Goal: Task Accomplishment & Management: Manage account settings

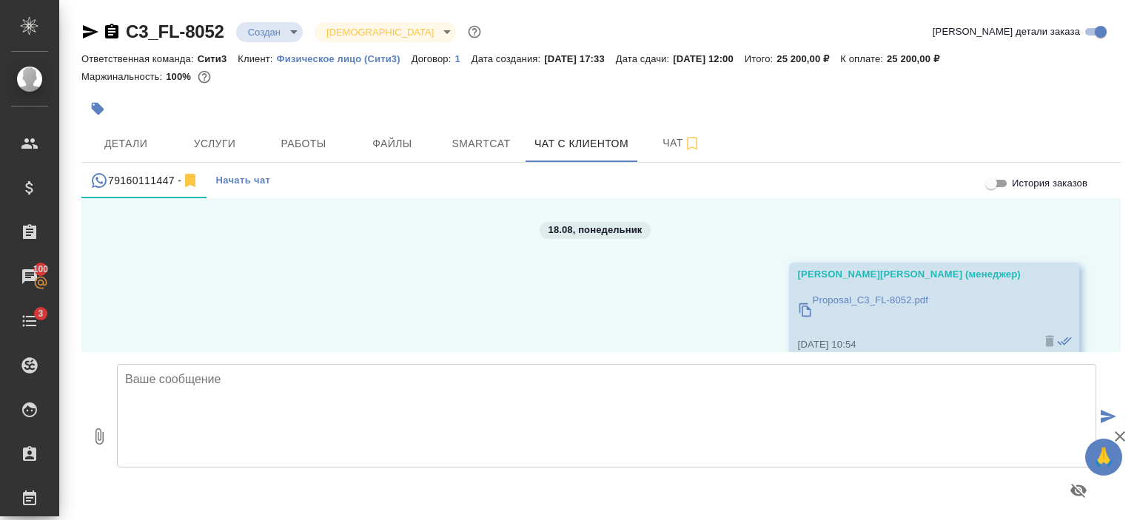
scroll to position [813, 0]
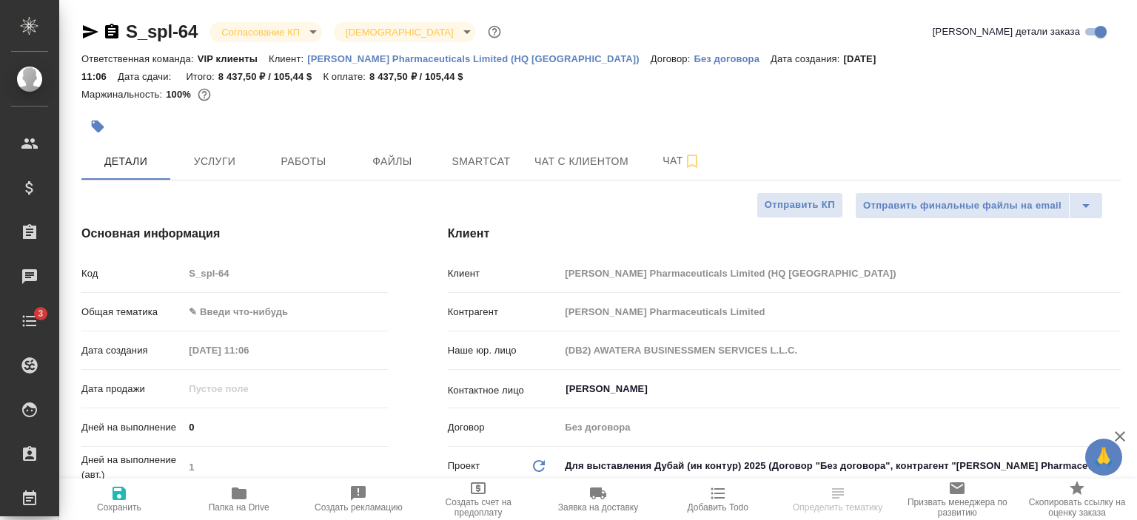
select select "RU"
type input "Габриелян Гаянэ"
type input "[PERSON_NAME]pereverzeva"
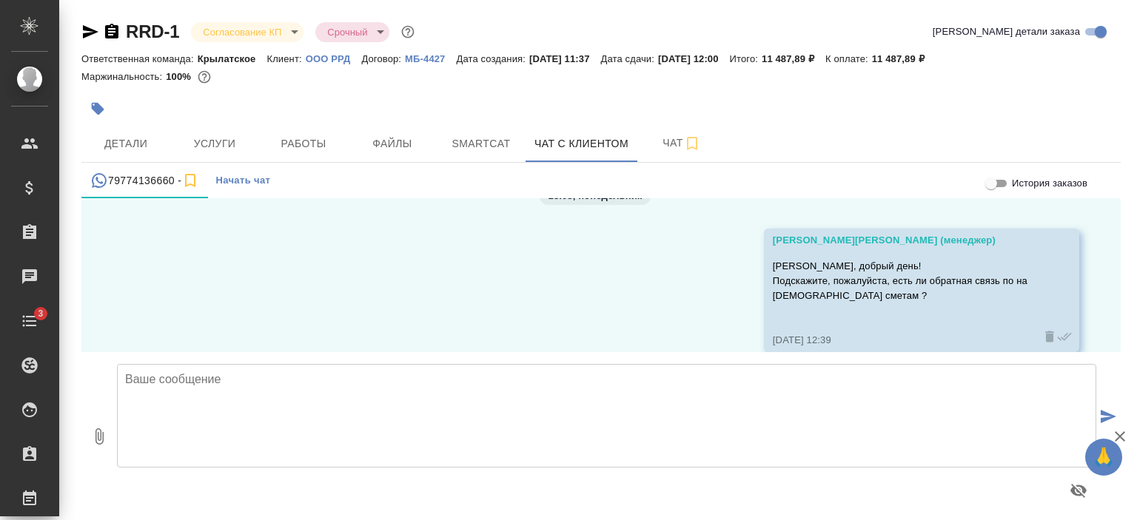
scroll to position [1651, 0]
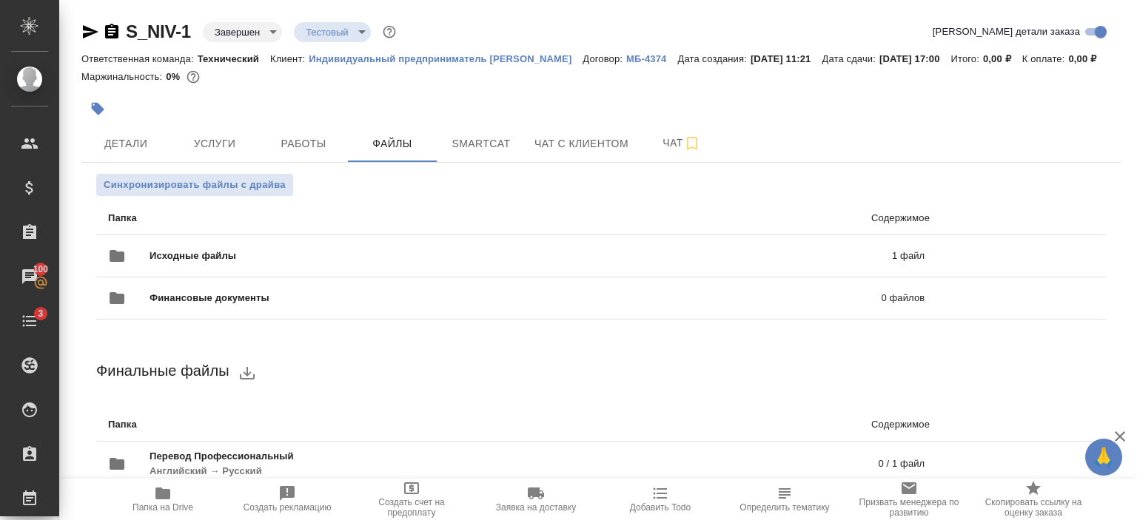
click at [566, 59] on p "Индивидуальный предприниматель [PERSON_NAME]" at bounding box center [446, 58] width 274 height 11
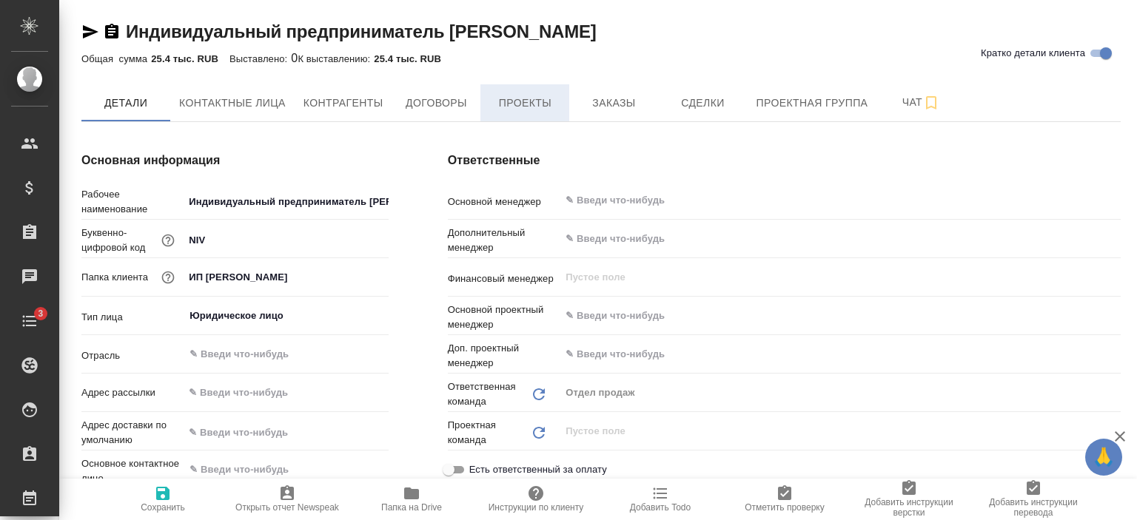
type textarea "x"
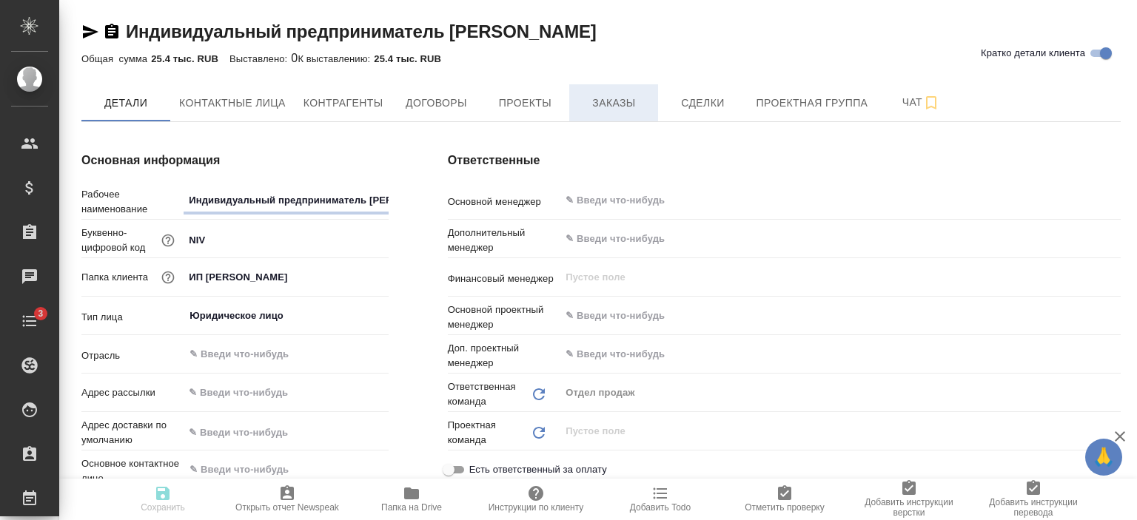
type textarea "x"
click at [600, 97] on span "Заказы" at bounding box center [613, 103] width 71 height 19
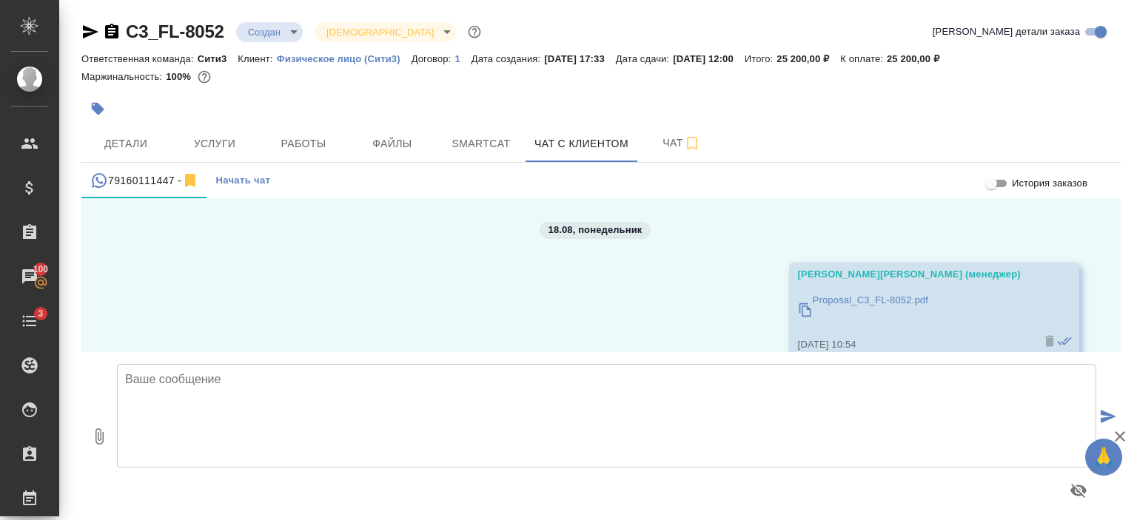
scroll to position [813, 0]
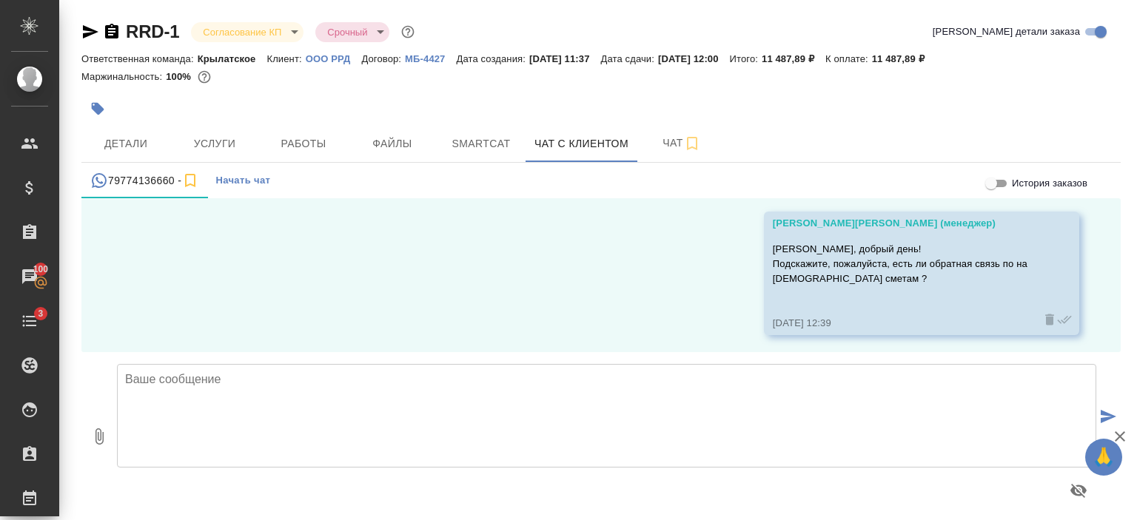
scroll to position [1650, 0]
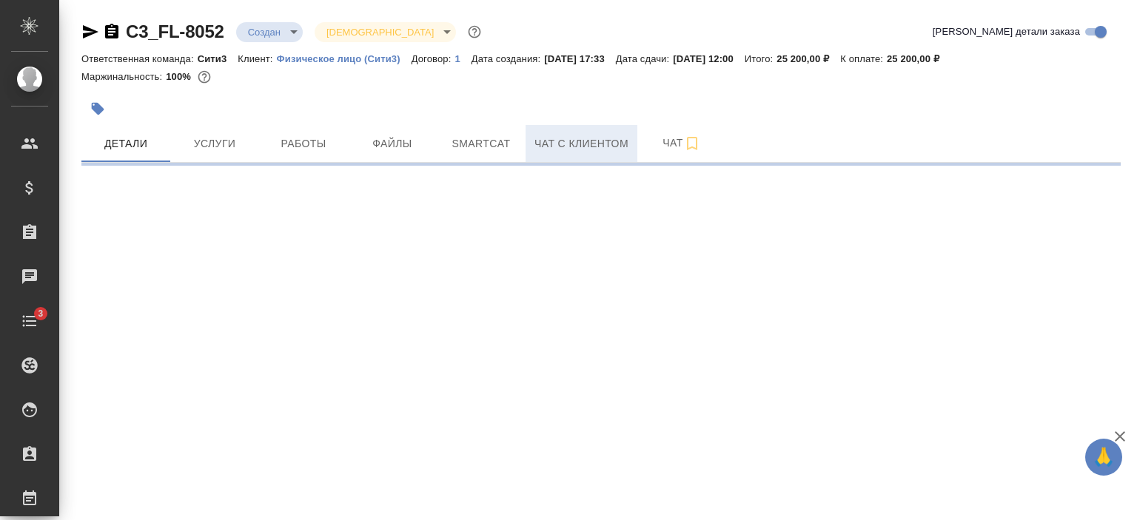
select select "RU"
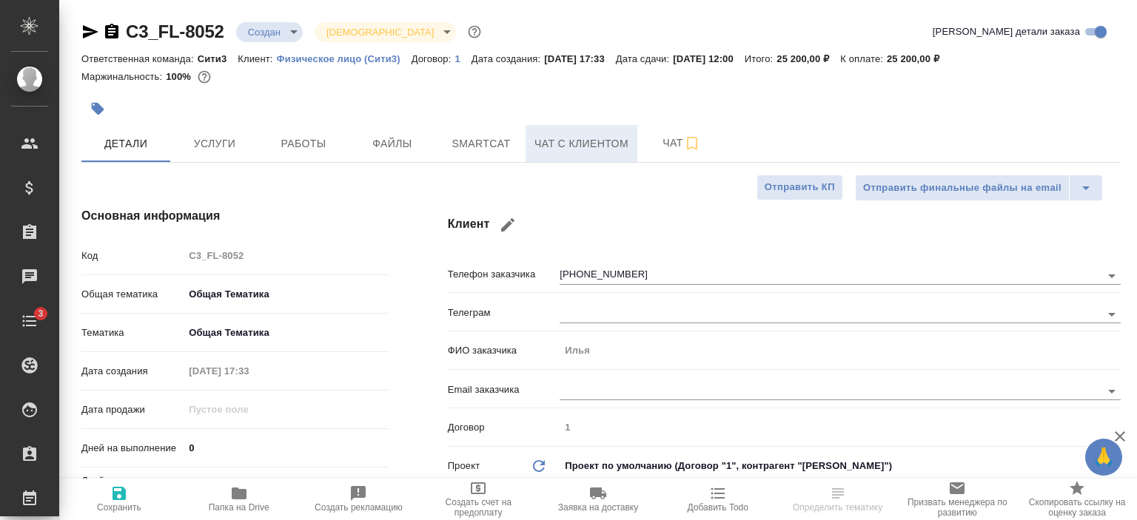
type textarea "x"
click at [563, 142] on span "Чат с клиентом" at bounding box center [581, 144] width 94 height 19
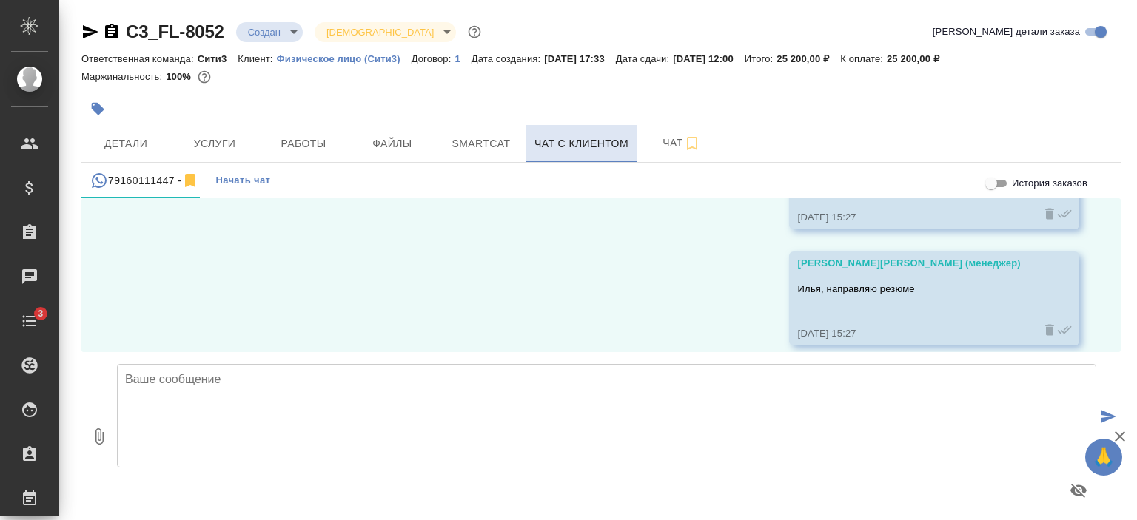
scroll to position [813, 0]
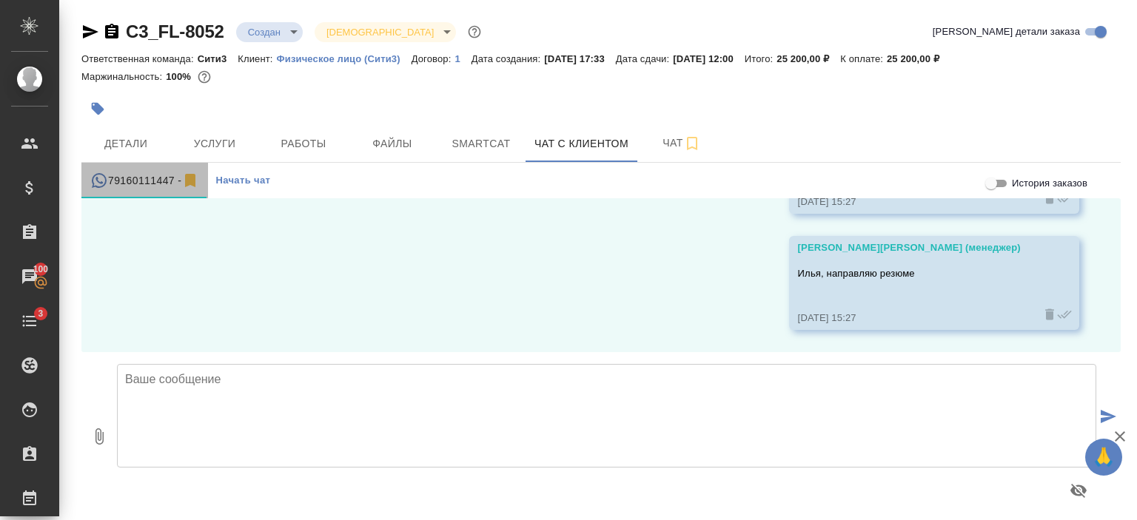
drag, startPoint x: 175, startPoint y: 174, endPoint x: 92, endPoint y: 174, distance: 82.9
click at [92, 174] on div "79160111447 -" at bounding box center [144, 181] width 109 height 19
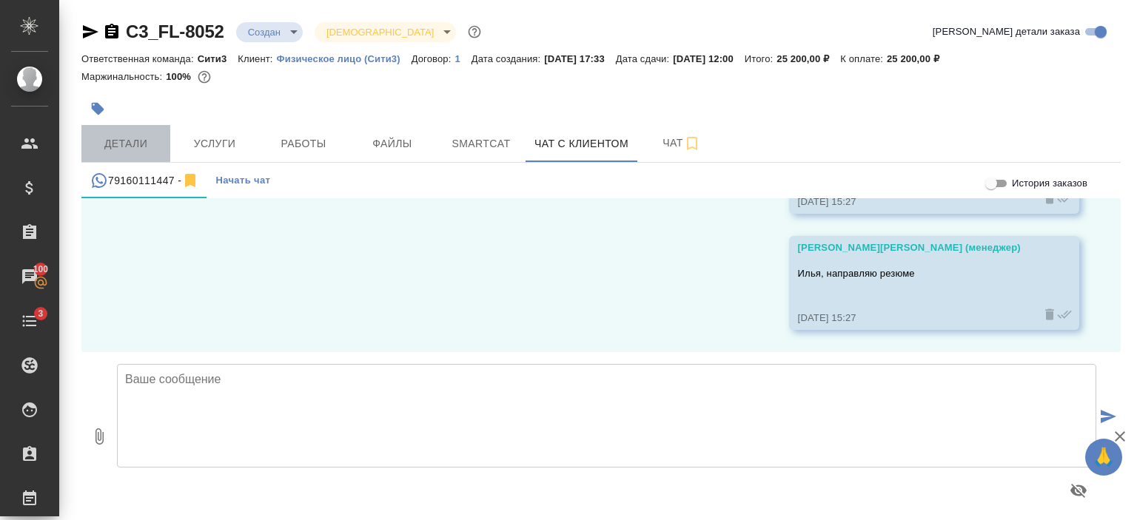
click at [144, 150] on span "Детали" at bounding box center [125, 144] width 71 height 19
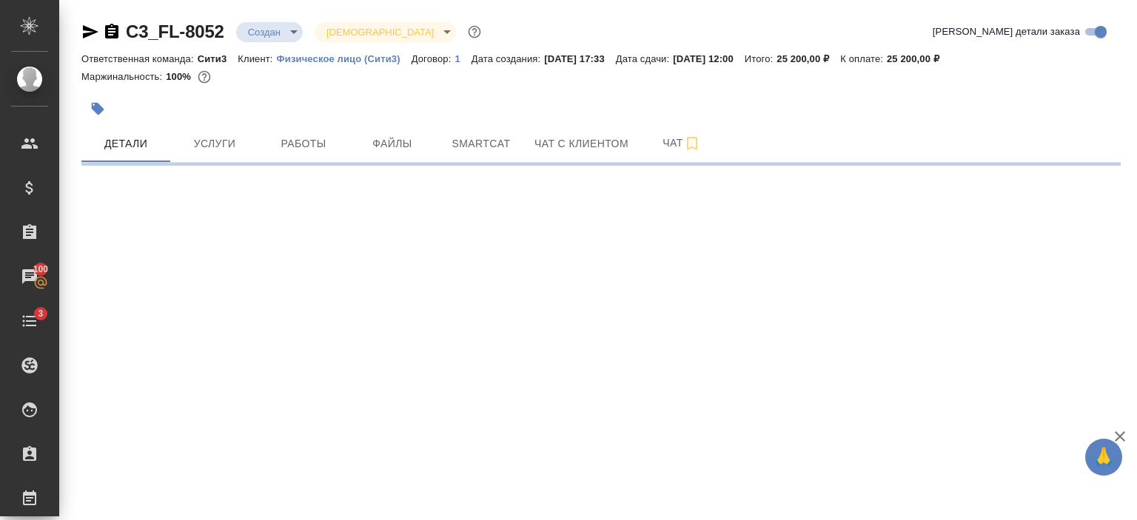
select select "RU"
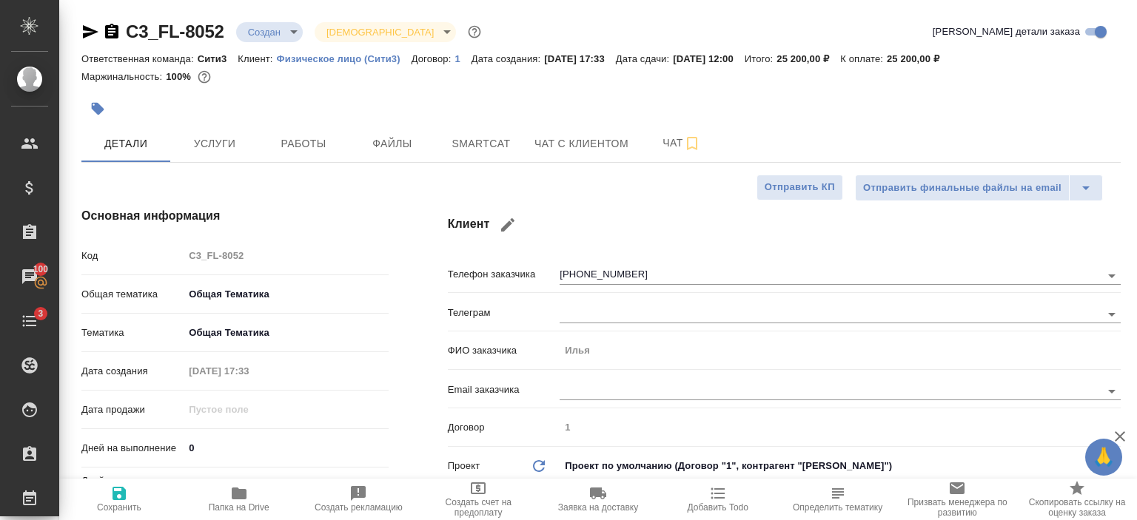
type textarea "x"
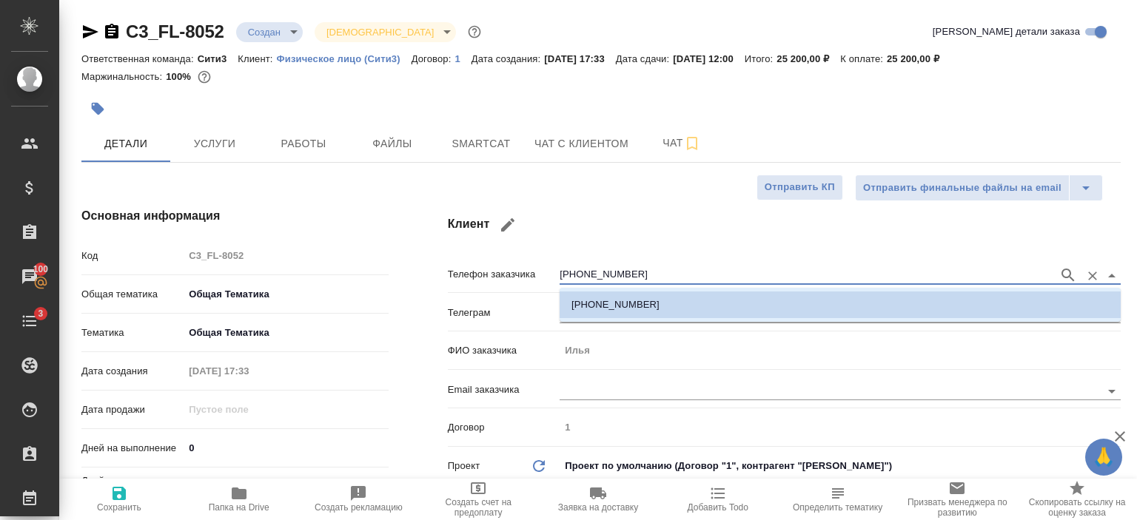
drag, startPoint x: 560, startPoint y: 274, endPoint x: 640, endPoint y: 278, distance: 80.0
click at [640, 278] on input "[PHONE_NUMBER]" at bounding box center [806, 276] width 492 height 18
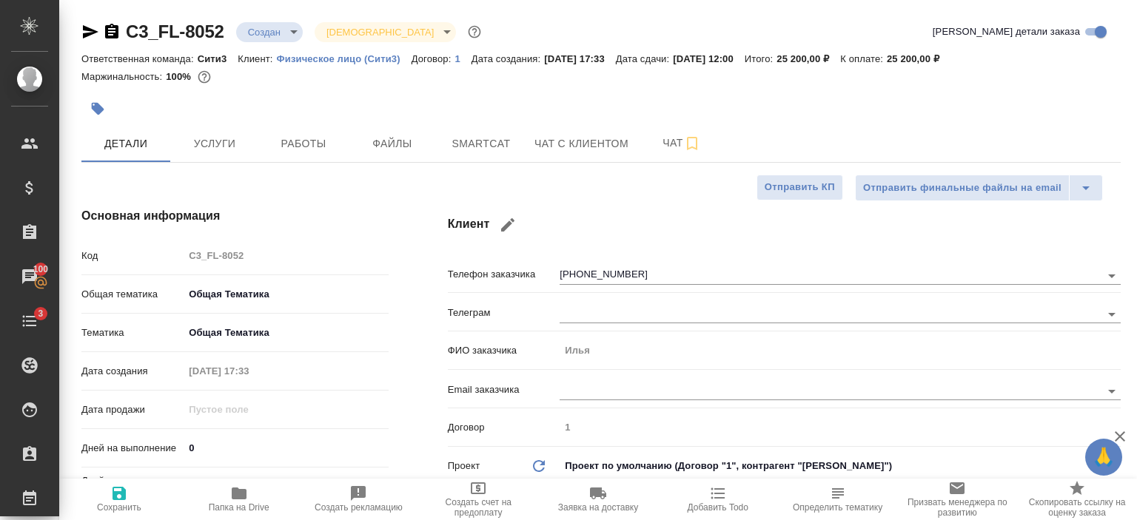
type textarea "x"
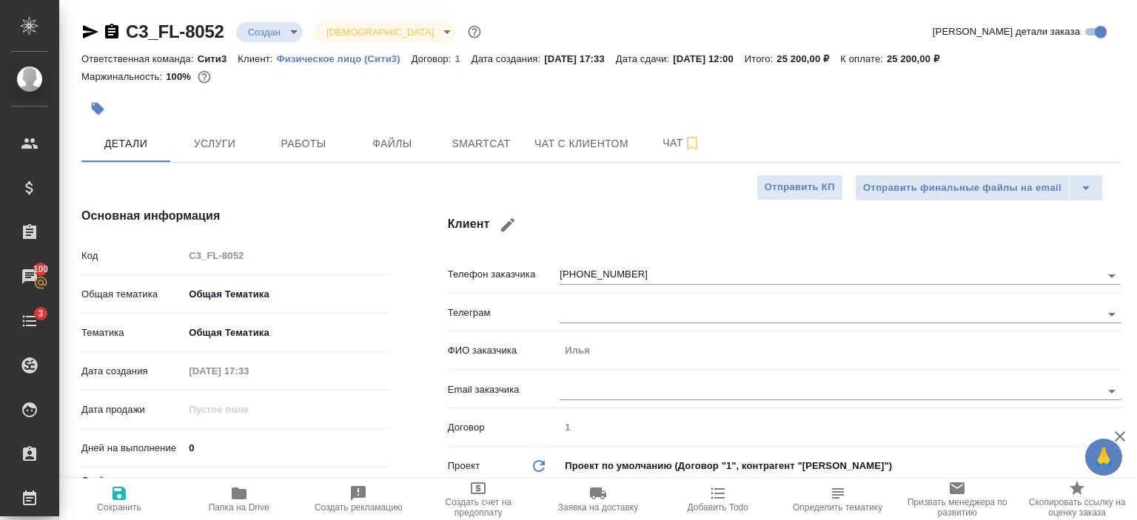
type textarea "x"
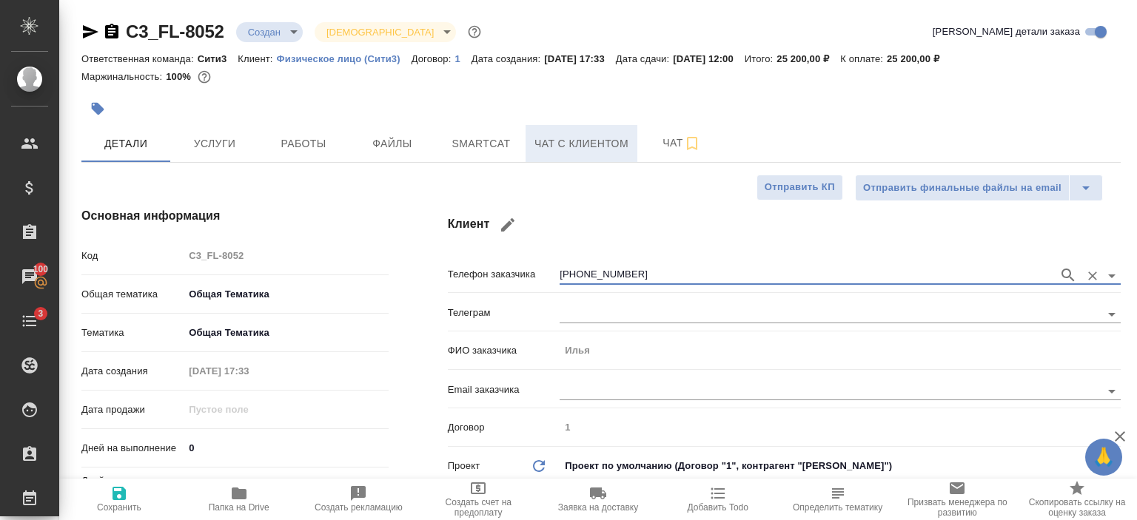
click at [580, 135] on span "Чат с клиентом" at bounding box center [581, 144] width 94 height 19
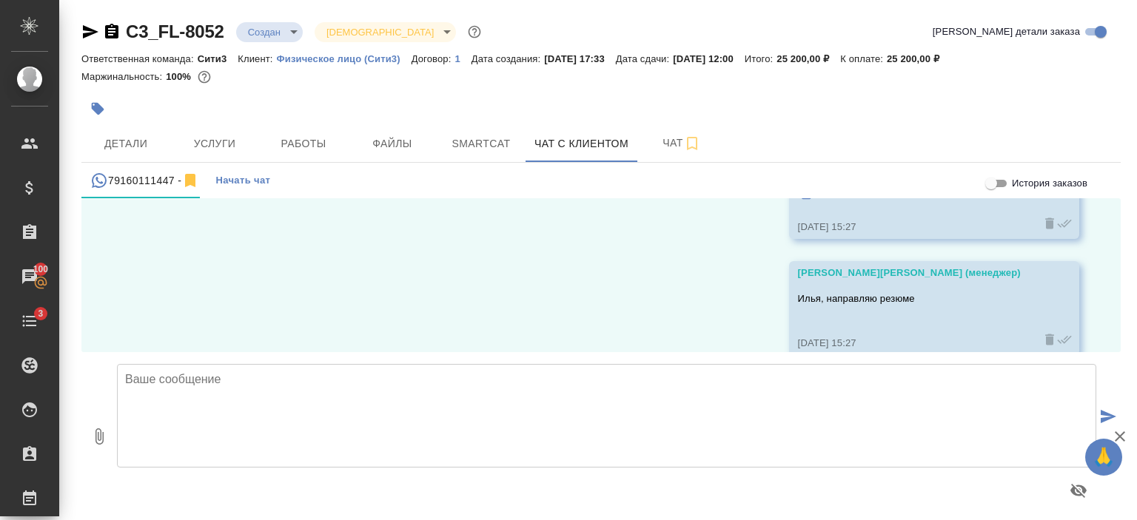
scroll to position [813, 0]
